Goal: Information Seeking & Learning: Learn about a topic

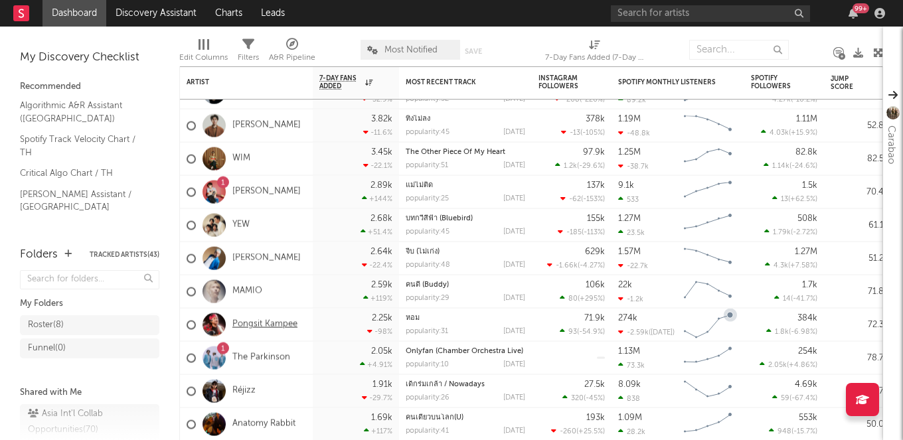
click at [268, 326] on link "Pongsit Kampee" at bounding box center [264, 324] width 65 height 11
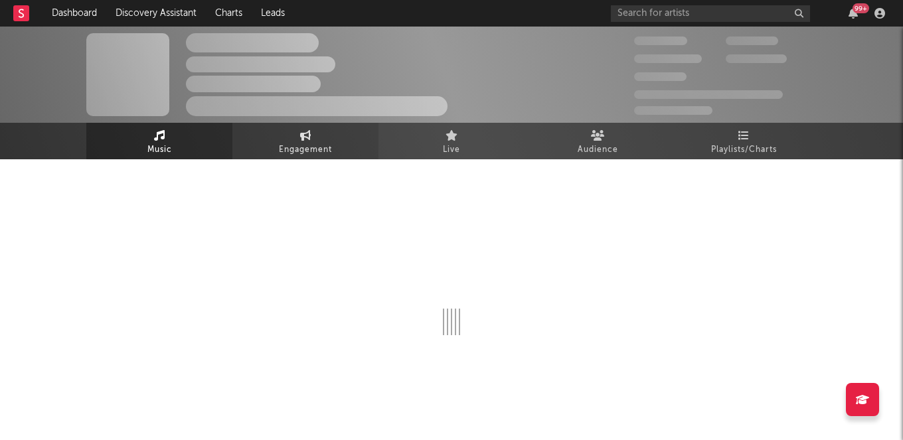
click at [313, 137] on link "Engagement" at bounding box center [305, 141] width 146 height 37
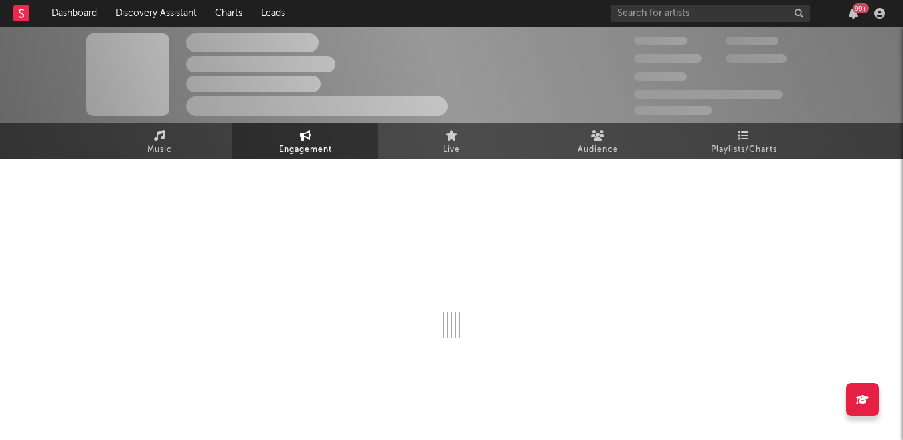
select select "1w"
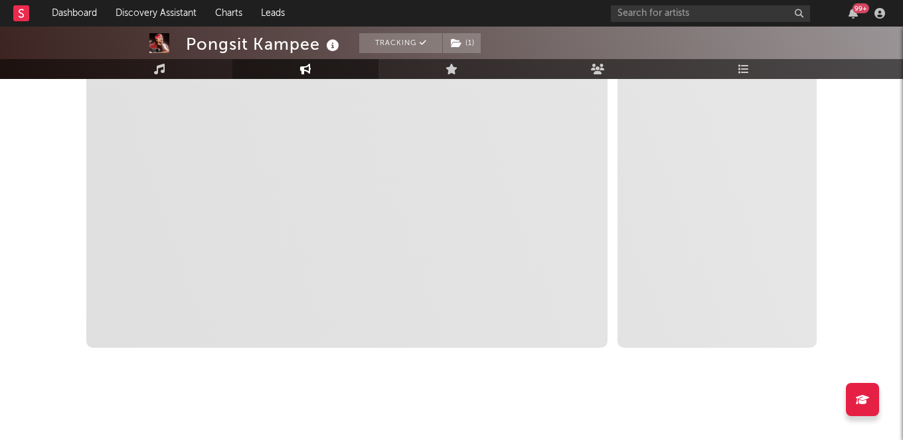
select select "1m"
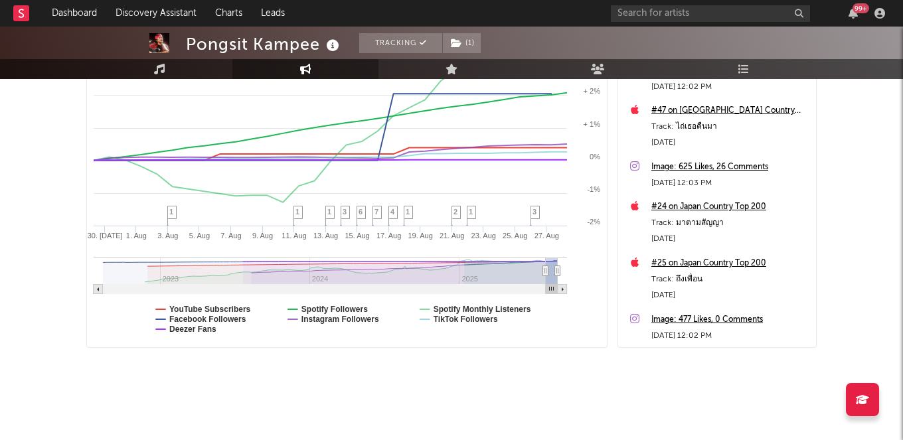
scroll to position [278, 0]
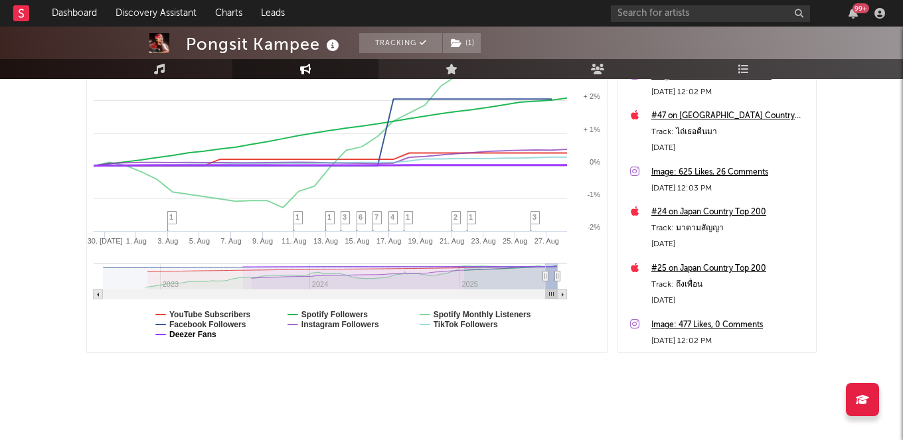
click at [193, 332] on text "Deezer Fans" at bounding box center [192, 334] width 47 height 9
select select "1m"
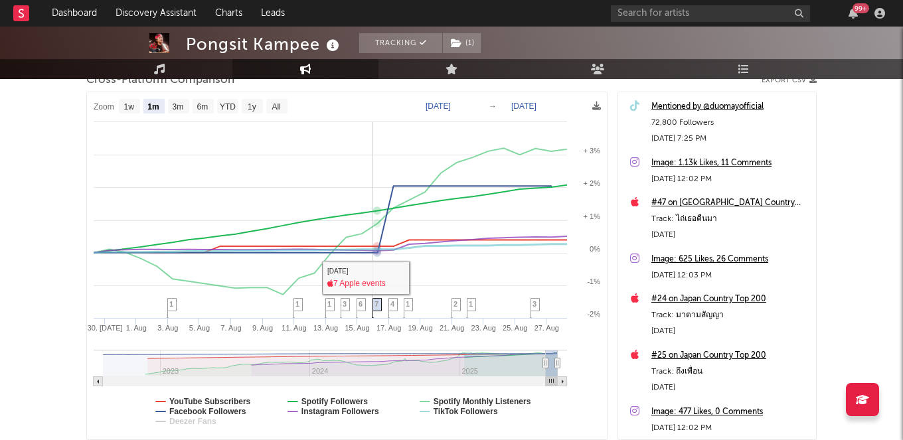
scroll to position [185, 0]
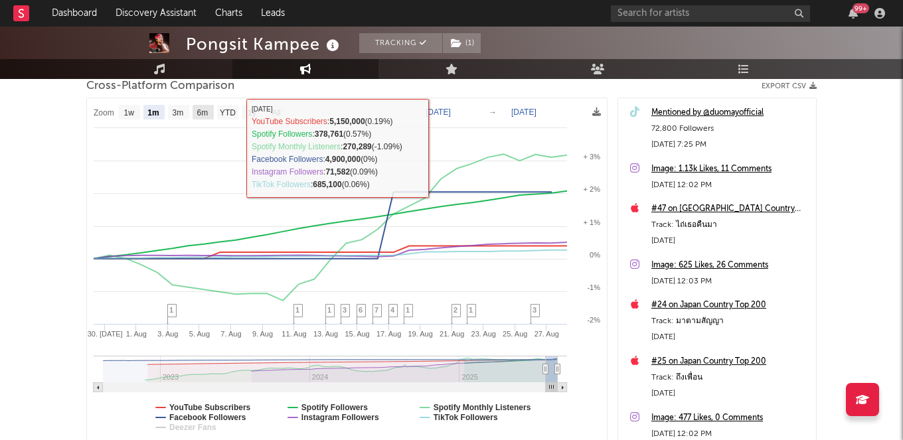
click at [207, 110] on text "6m" at bounding box center [202, 112] width 11 height 9
select select "6m"
type input "[DATE]"
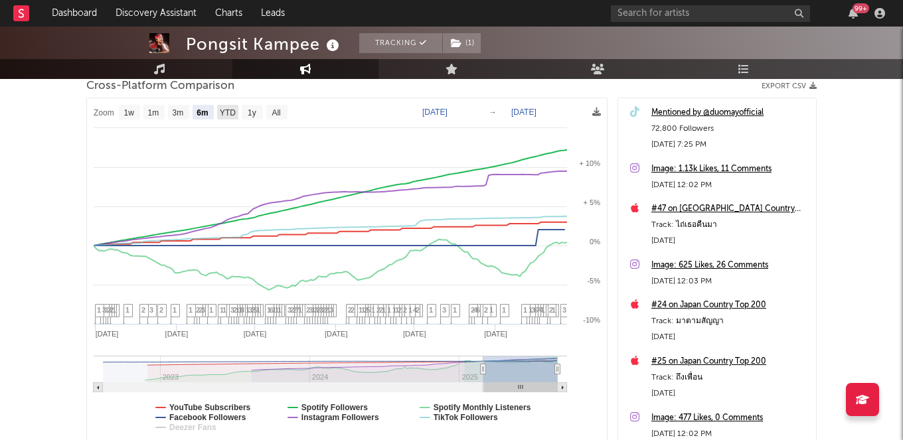
click at [235, 116] on text "YTD" at bounding box center [228, 112] width 16 height 9
select select "YTD"
type input "[DATE]"
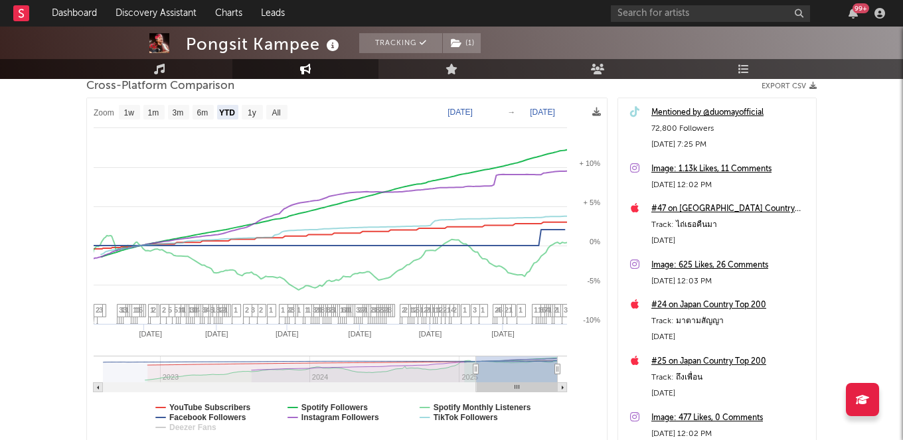
select select "1w"
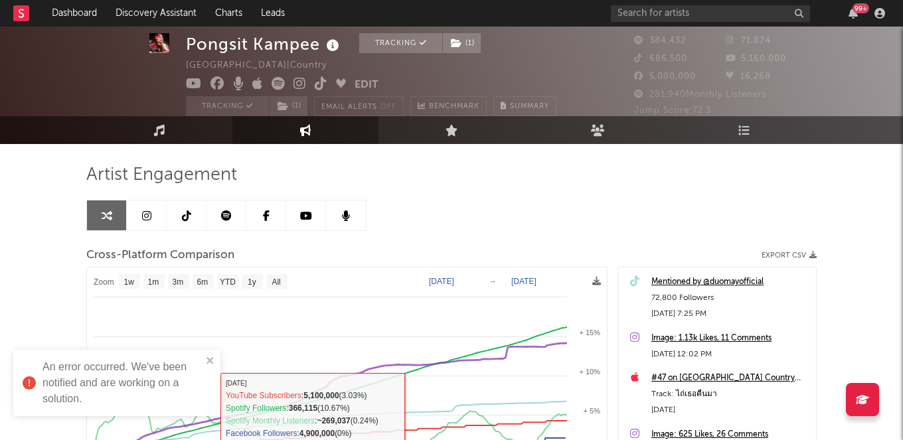
scroll to position [0, 0]
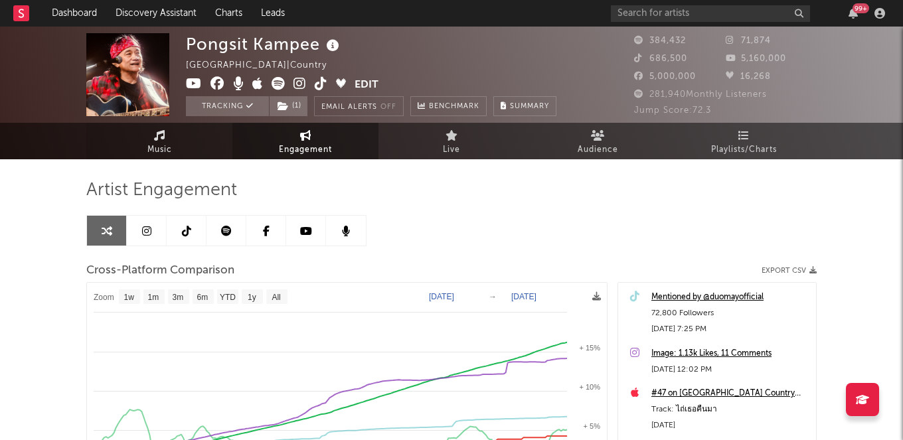
click at [163, 142] on span "Music" at bounding box center [159, 150] width 25 height 16
select select "6m"
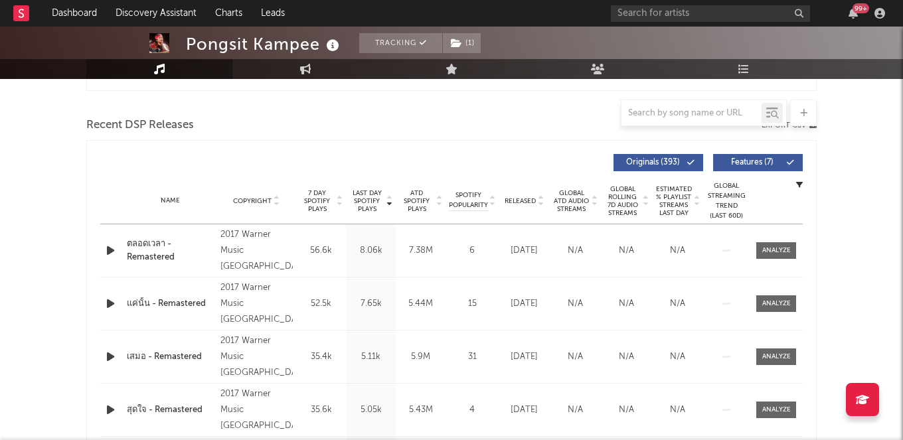
scroll to position [450, 0]
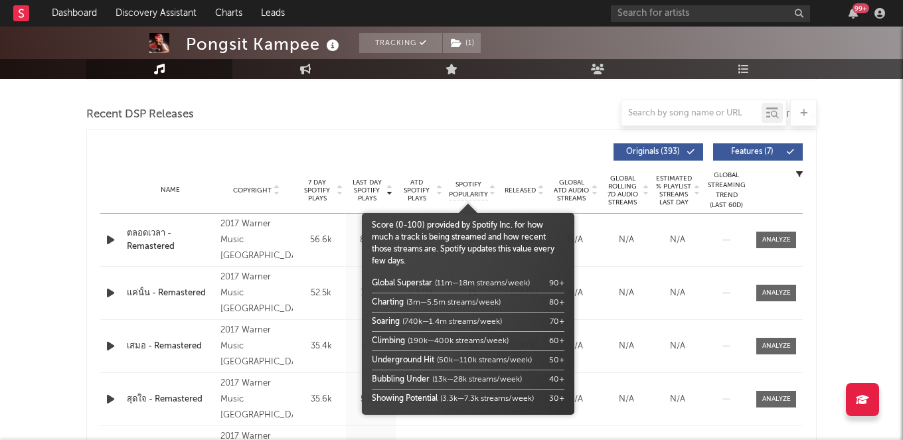
click at [474, 183] on span "Spotify Popularity" at bounding box center [468, 190] width 39 height 20
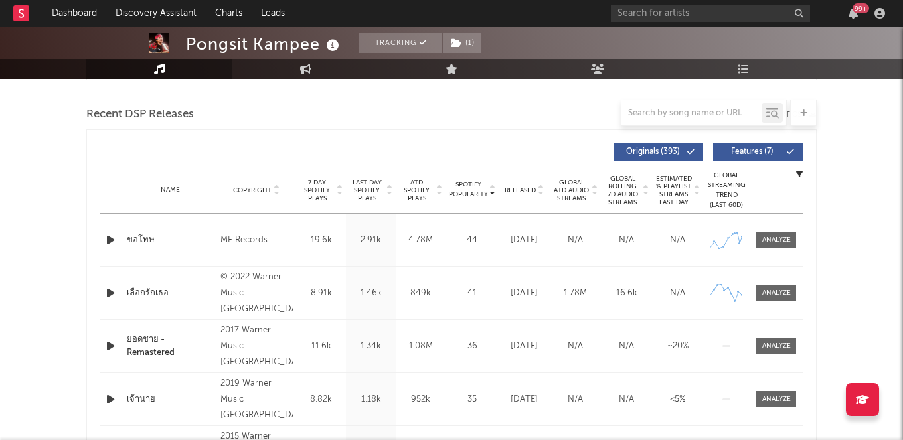
click at [472, 135] on div "Spotify Popularity Copyright 7 Day Spotify Plays Last Day Spotify Plays ATD Spo…" at bounding box center [451, 322] width 731 height 384
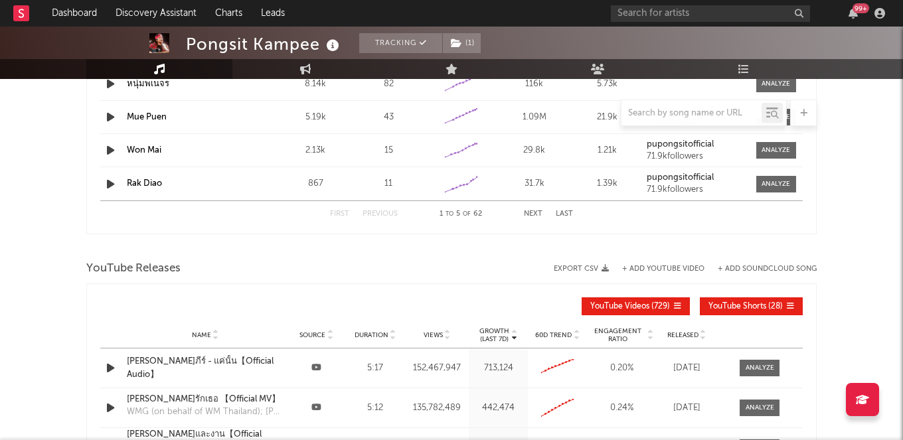
scroll to position [1349, 0]
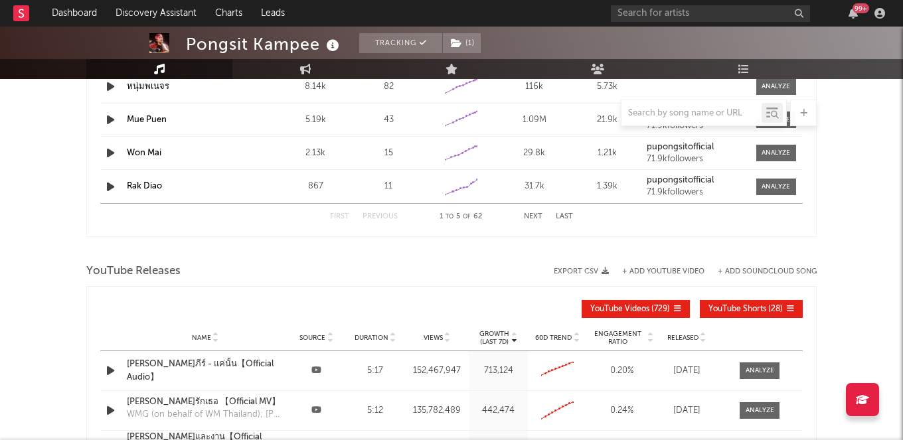
click at [682, 340] on span "Released" at bounding box center [683, 338] width 31 height 8
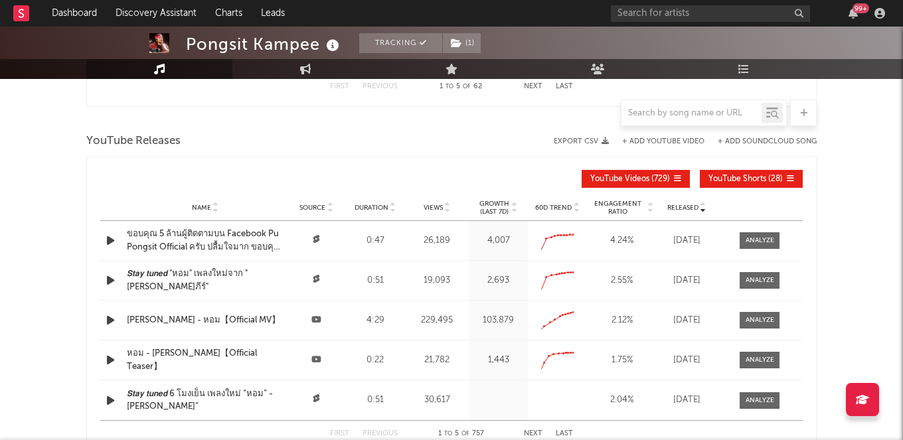
scroll to position [1504, 0]
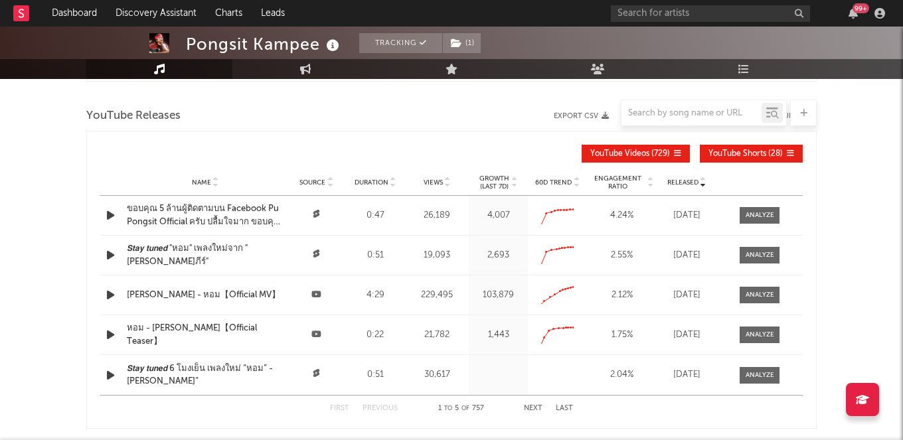
click at [157, 294] on div "[PERSON_NAME] - หอม【Official MV】" at bounding box center [205, 295] width 157 height 13
